Goal: Information Seeking & Learning: Find specific fact

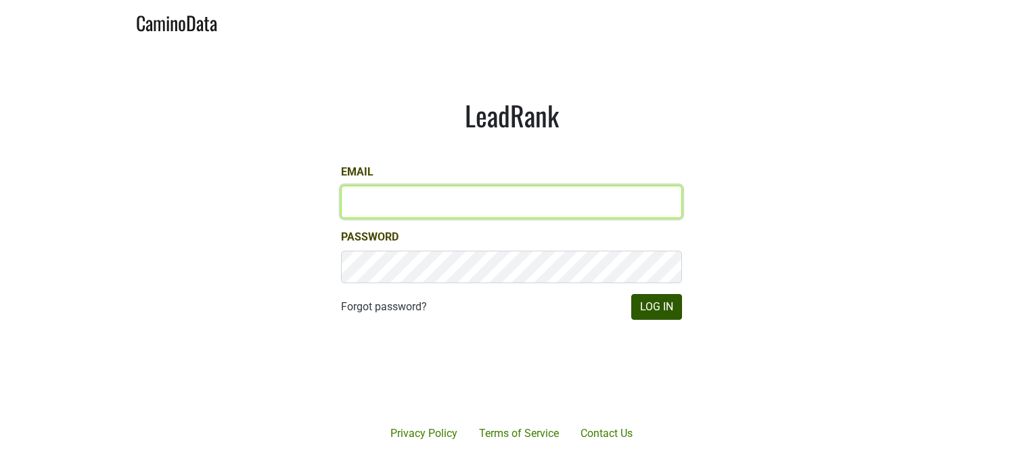
type input "[EMAIL_ADDRESS][DOMAIN_NAME]"
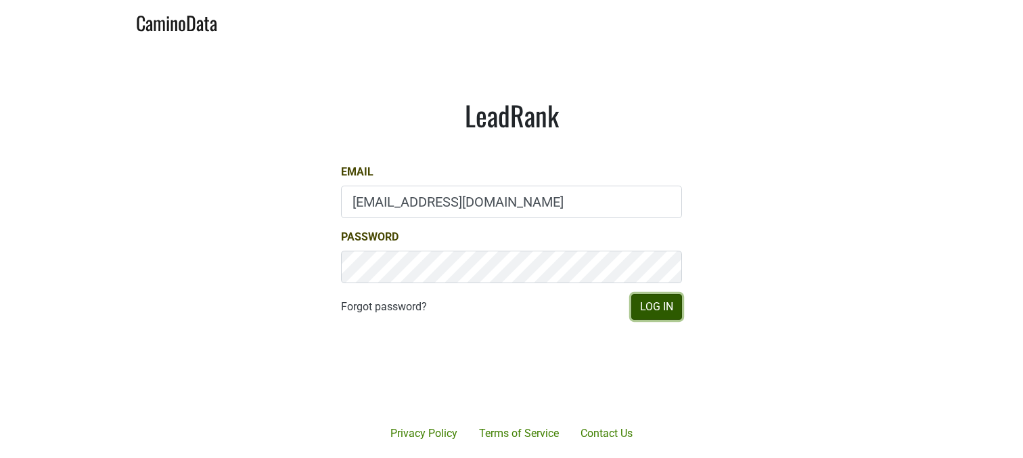
click at [665, 310] on button "Log In" at bounding box center [656, 307] width 51 height 26
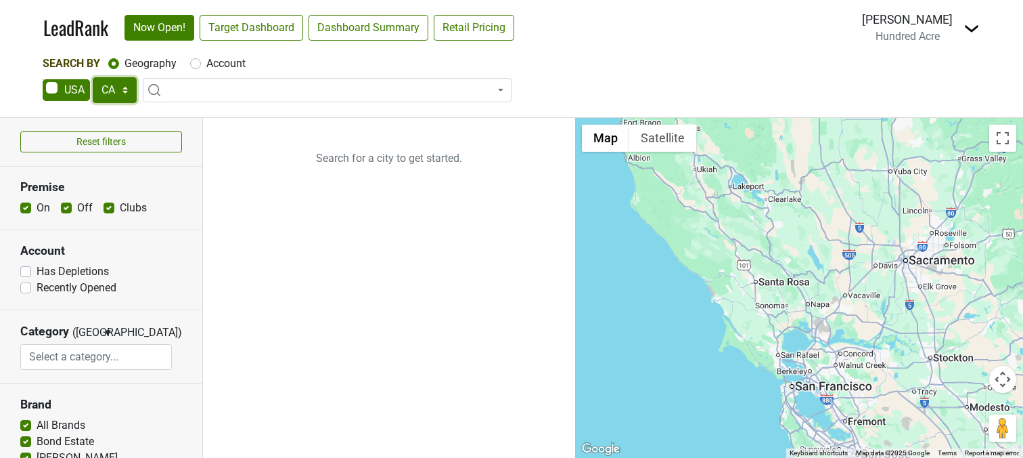
click at [124, 93] on select "AK AL AR AZ CA CO CT DC DE FL GA HI IA ID IL IN KS KY LA MA MD ME MI MN MO MS M…" at bounding box center [115, 90] width 44 height 26
select select "ID"
click at [93, 77] on select "AK AL AR AZ CA CO CT DC DE FL GA HI IA ID IL IN KS KY LA MA MD ME MI MN MO MS M…" at bounding box center [115, 90] width 44 height 26
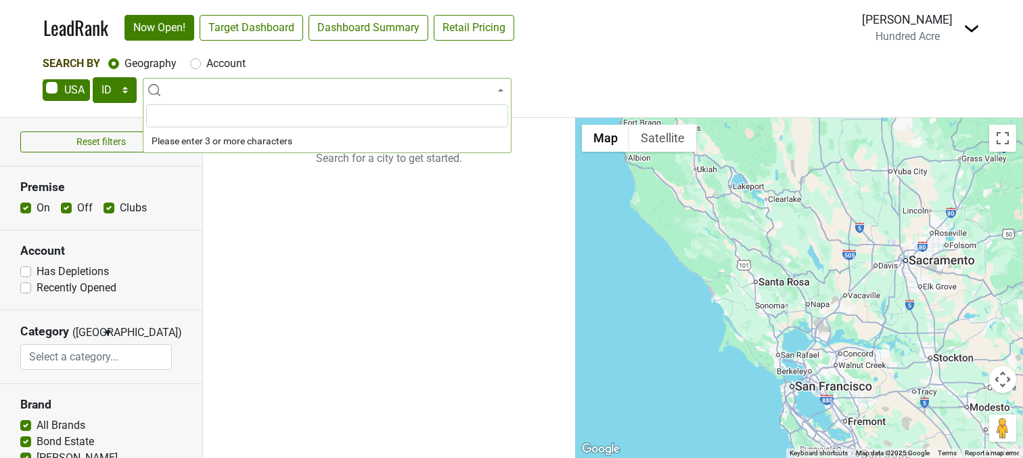
click at [215, 119] on input "search" at bounding box center [327, 115] width 362 height 23
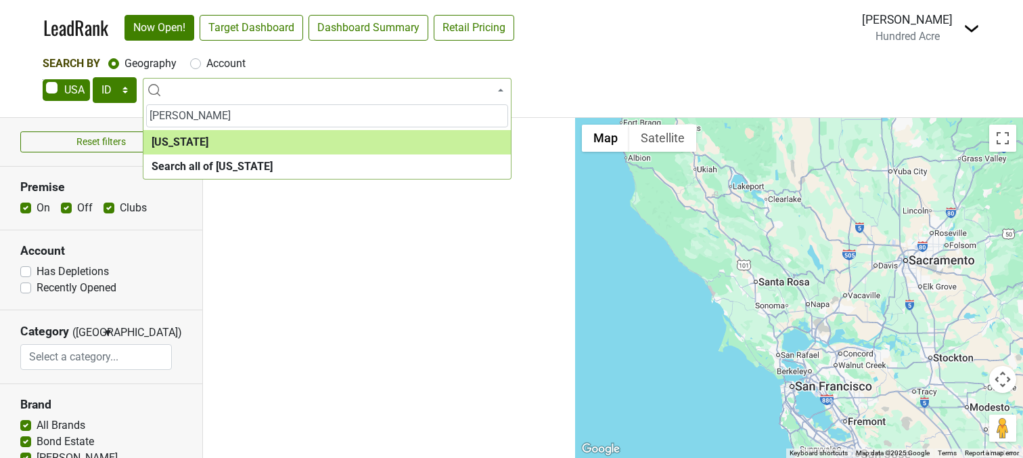
type input "Ida"
select select "1261"
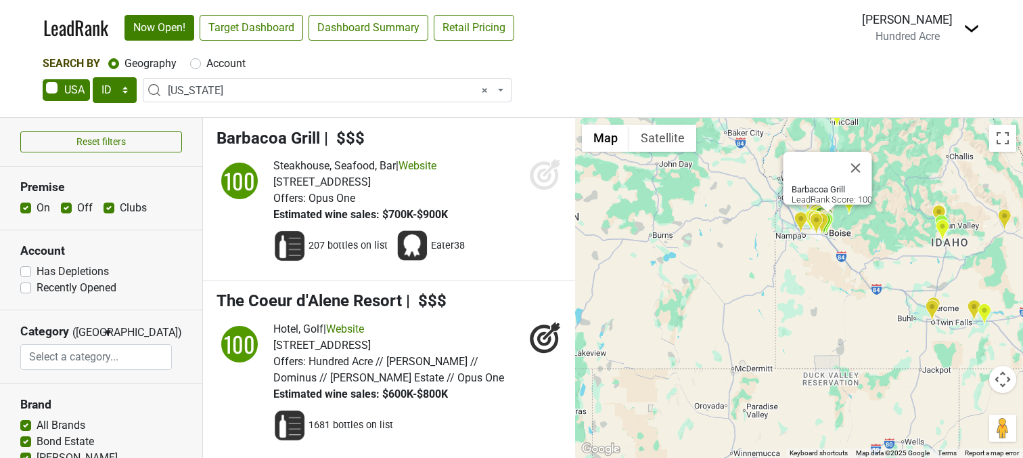
drag, startPoint x: 834, startPoint y: 284, endPoint x: 816, endPoint y: 316, distance: 36.4
click at [816, 316] on div "Barbacoa Grill LeadRank Score: 100" at bounding box center [799, 288] width 448 height 340
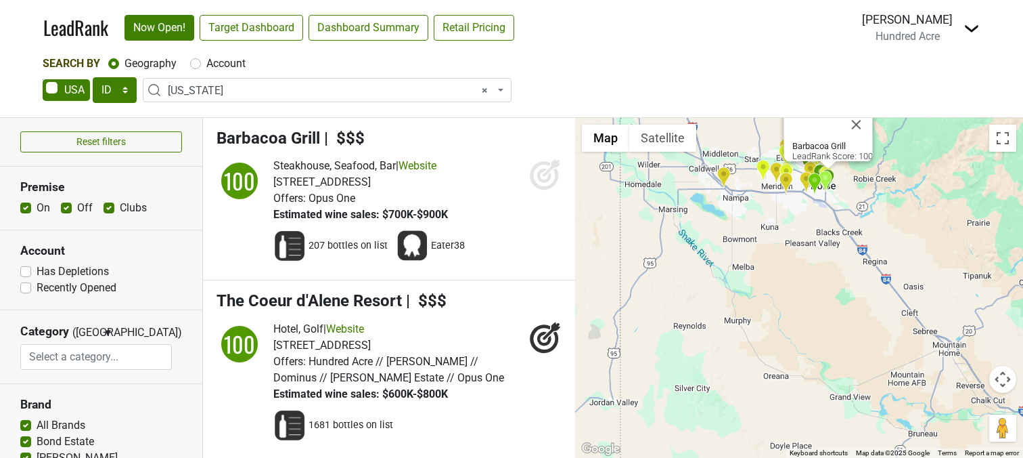
drag, startPoint x: 813, startPoint y: 282, endPoint x: 824, endPoint y: 357, distance: 76.6
click at [824, 357] on div "Barbacoa Grill LeadRank Score: 100" at bounding box center [799, 288] width 448 height 340
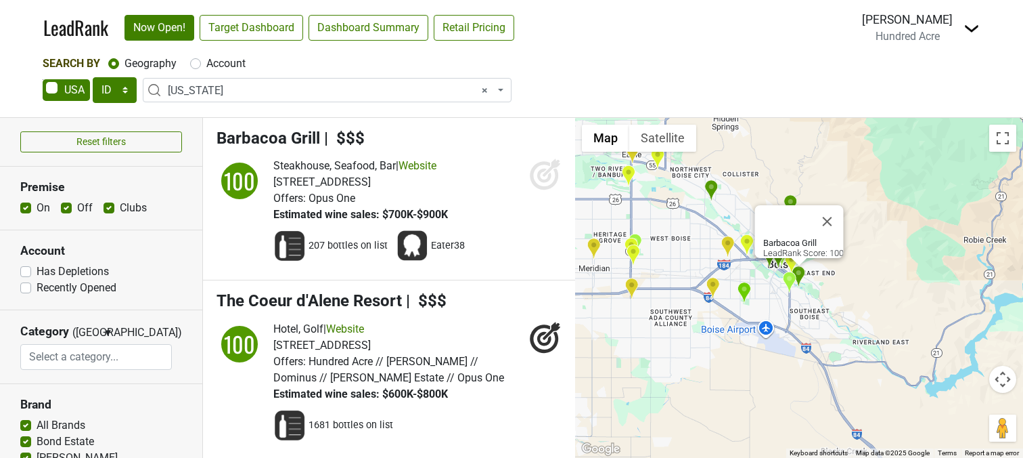
click at [225, 66] on label "Account" at bounding box center [225, 64] width 39 height 16
click at [201, 66] on input "Account" at bounding box center [195, 63] width 11 height 14
radio input "true"
select select
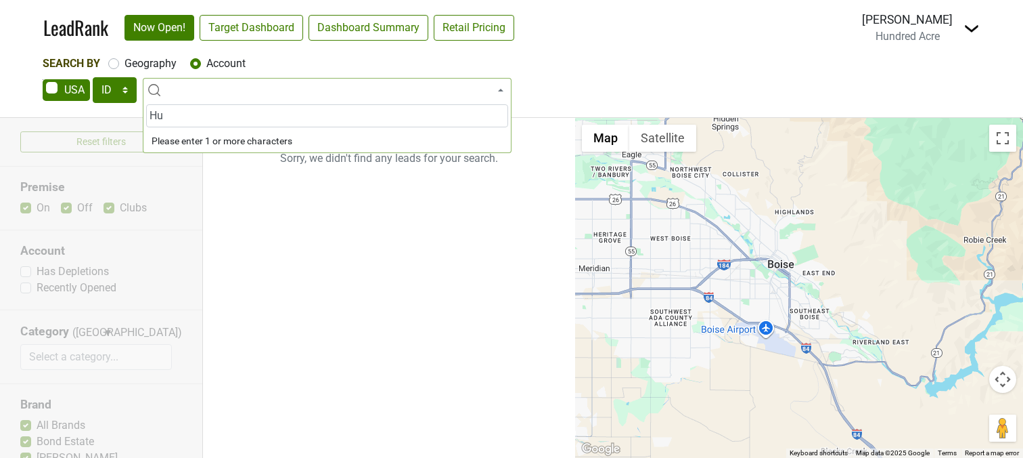
type input "H"
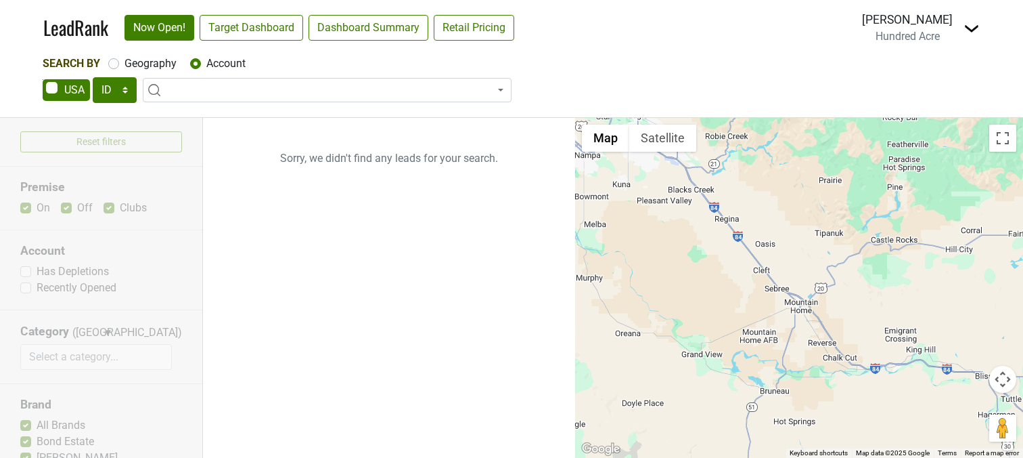
drag, startPoint x: 786, startPoint y: 402, endPoint x: 689, endPoint y: 208, distance: 217.0
click at [689, 208] on div at bounding box center [799, 288] width 448 height 340
click at [164, 70] on label "Geography" at bounding box center [151, 64] width 52 height 16
click at [119, 69] on input "Geography" at bounding box center [113, 63] width 11 height 14
radio input "true"
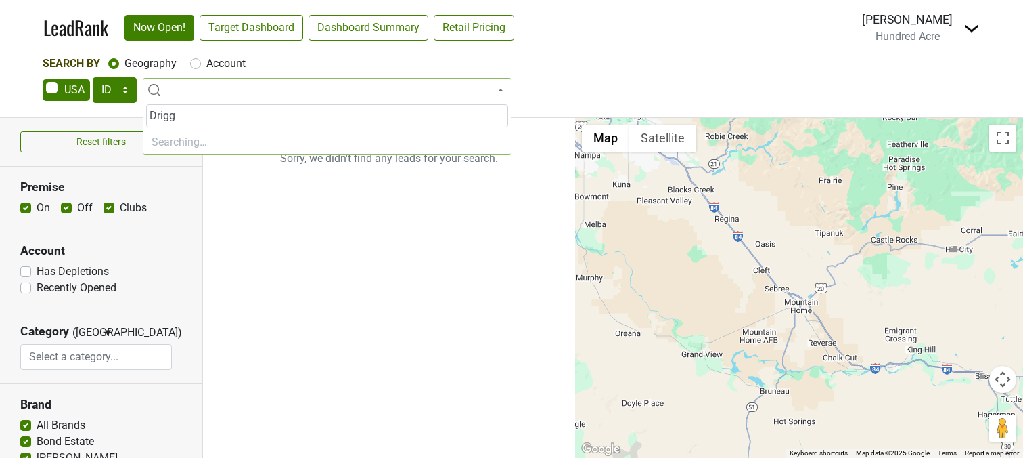
type input "Driggs"
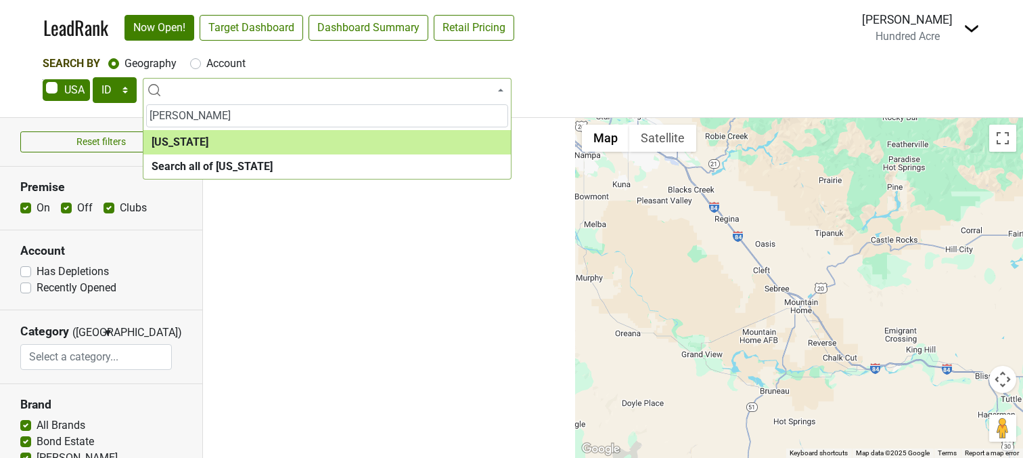
select select "1261"
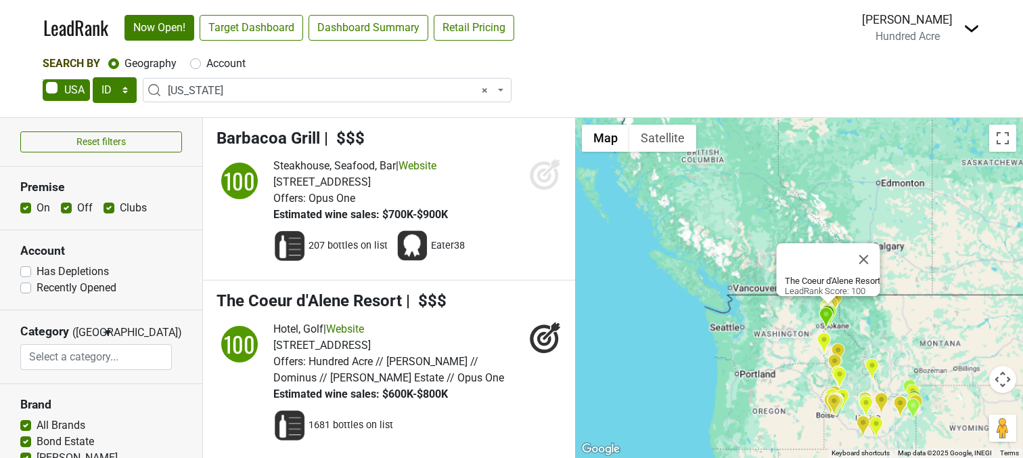
drag, startPoint x: 862, startPoint y: 388, endPoint x: 820, endPoint y: 324, distance: 76.2
click at [822, 317] on div "The Coeur d'Alene Resort LeadRank Score: 100" at bounding box center [799, 288] width 448 height 340
